Goal: Register for event/course

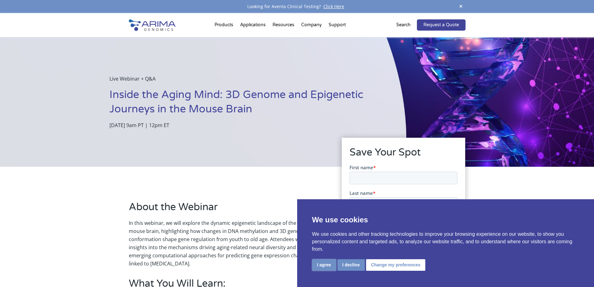
click at [320, 264] on button "I agree" at bounding box center [324, 265] width 24 height 12
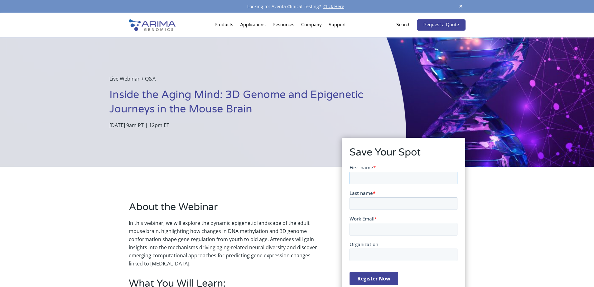
click at [371, 177] on input "First name *" at bounding box center [404, 177] width 108 height 12
type input "[PERSON_NAME]"
click at [397, 202] on input "Last name *" at bounding box center [404, 203] width 108 height 12
type input "Krepischi"
click at [395, 230] on input "Work Email *" at bounding box center [404, 228] width 108 height 12
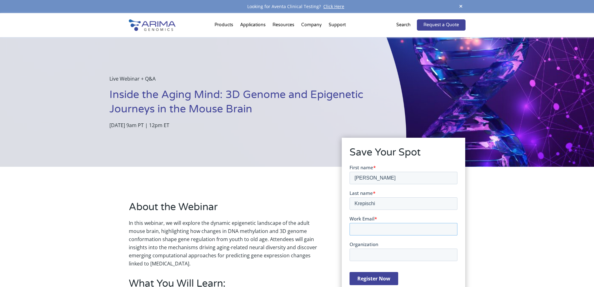
type input "[PERSON_NAME][EMAIL_ADDRESS][DOMAIN_NAME]"
click at [395, 253] on input "Organization" at bounding box center [404, 254] width 108 height 12
type input "u"
type input "USP"
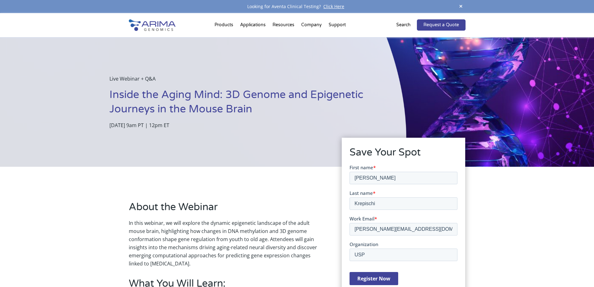
click at [397, 279] on input "Register Now" at bounding box center [374, 277] width 49 height 13
click at [370, 281] on input "Register Now" at bounding box center [374, 277] width 49 height 13
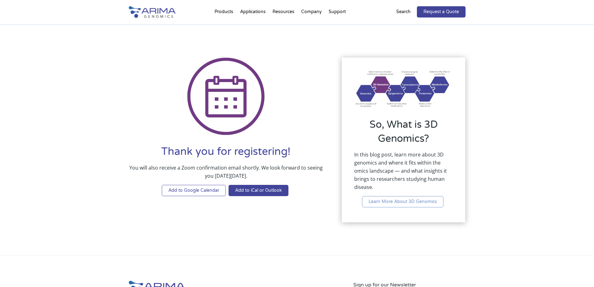
click at [187, 189] on link "Add to Google Calendar" at bounding box center [194, 190] width 64 height 11
click at [401, 161] on p "In this blog post, learn more about 3D genomics and where it fits within the om…" at bounding box center [403, 173] width 99 height 46
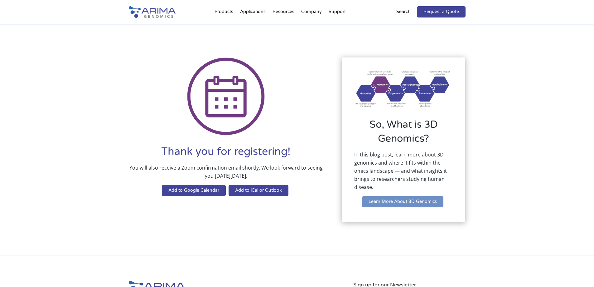
click at [431, 203] on link "Learn More About 3D Genomics" at bounding box center [402, 201] width 81 height 11
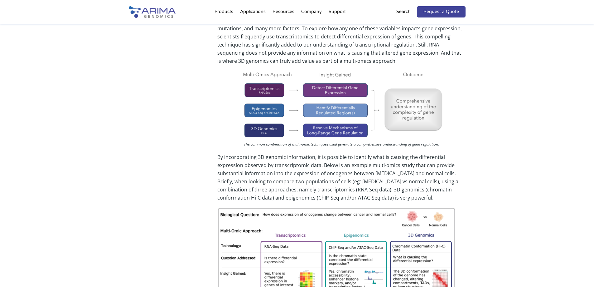
scroll to position [1098, 0]
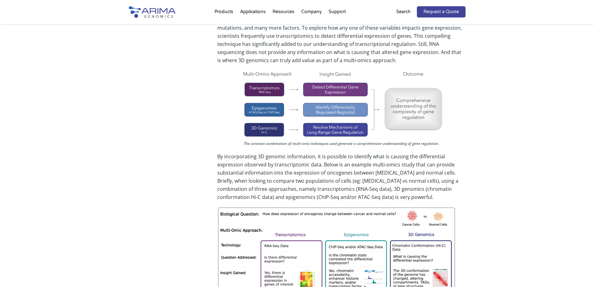
drag, startPoint x: 289, startPoint y: 145, endPoint x: 211, endPoint y: 156, distance: 78.3
click at [211, 156] on div "Exploring Gene Regulation with Multi-Omics One of the most well-established use…" at bounding box center [297, 171] width 337 height 432
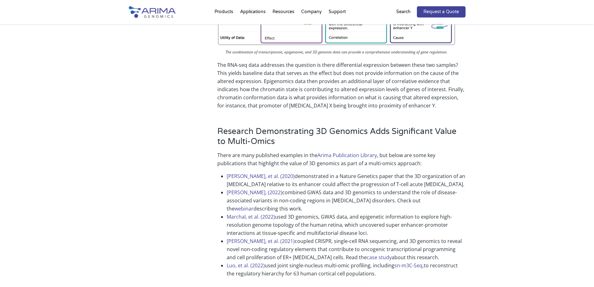
scroll to position [1372, 0]
